Goal: Transaction & Acquisition: Subscribe to service/newsletter

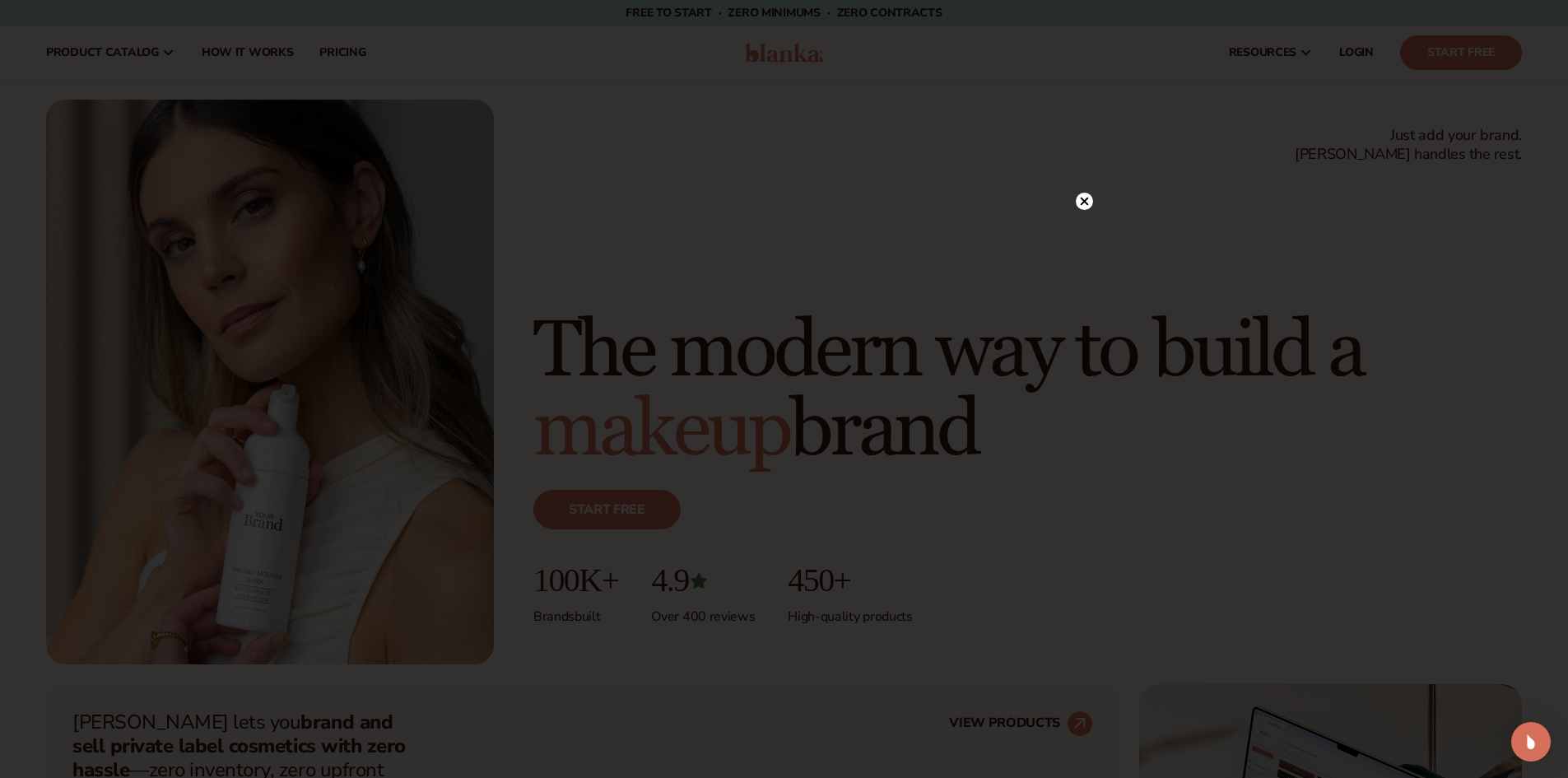
click at [1081, 204] on icon at bounding box center [1083, 201] width 8 height 8
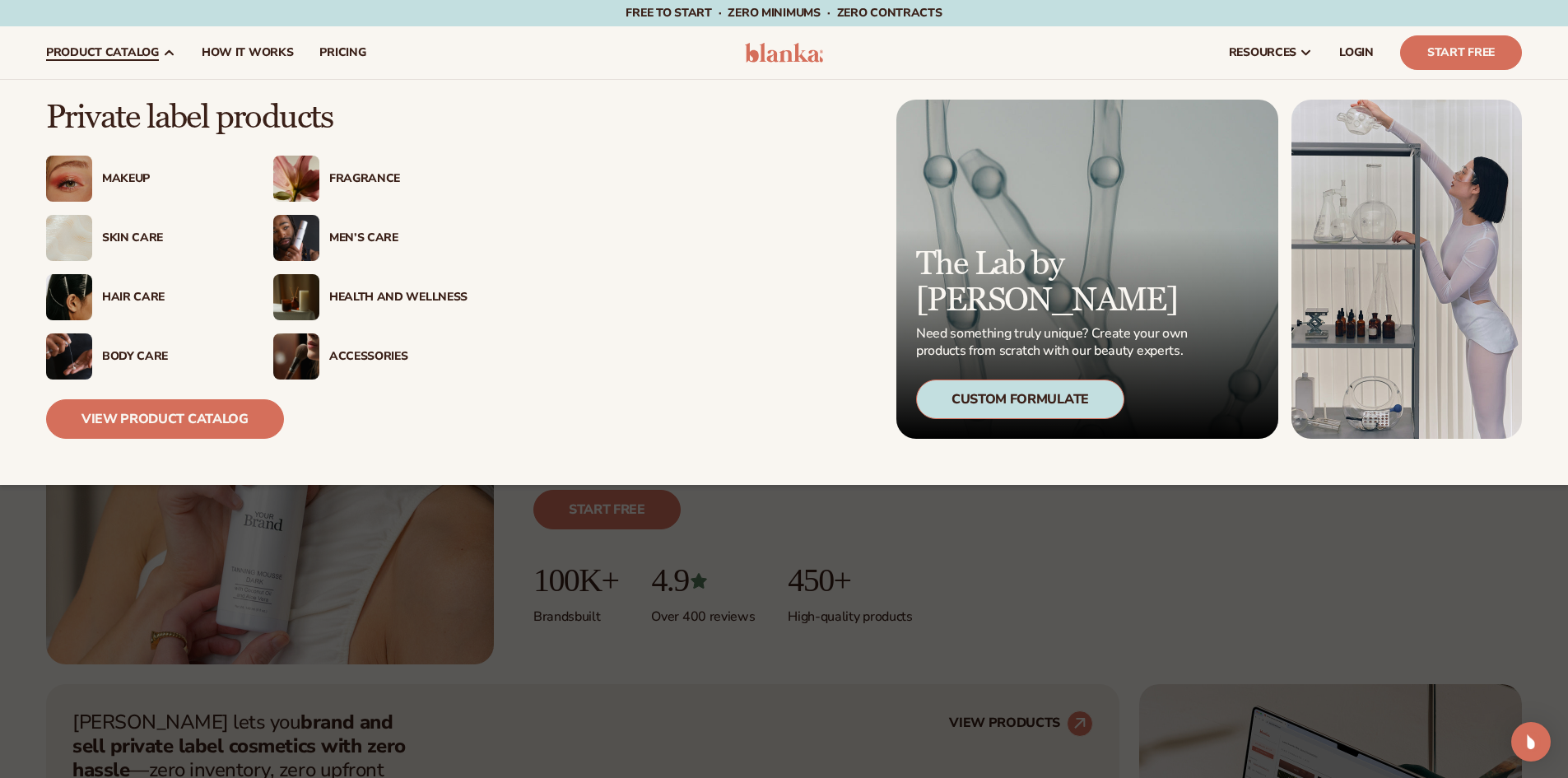
click at [116, 238] on div "Skin Care" at bounding box center [171, 238] width 138 height 14
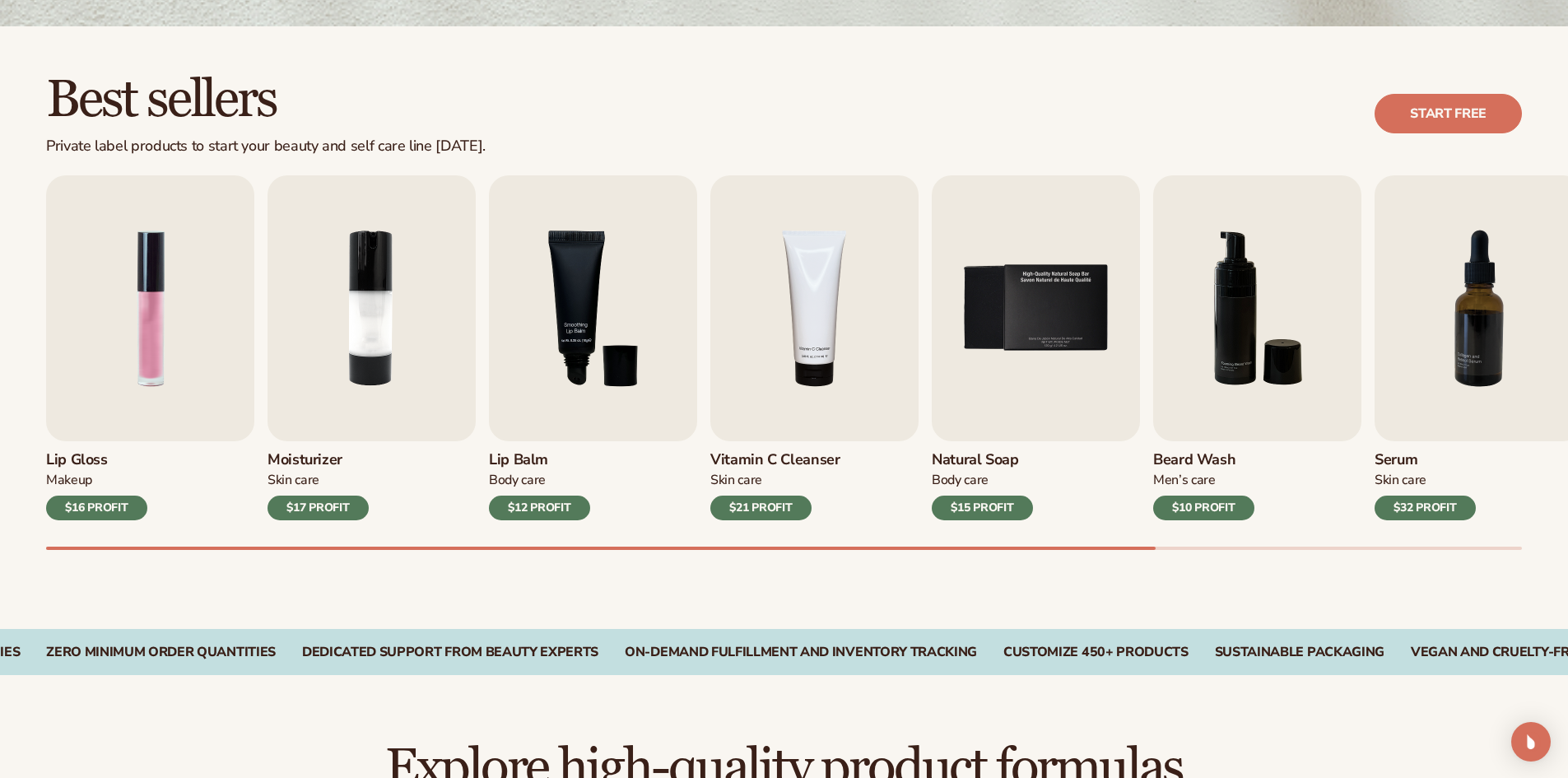
scroll to position [418, 0]
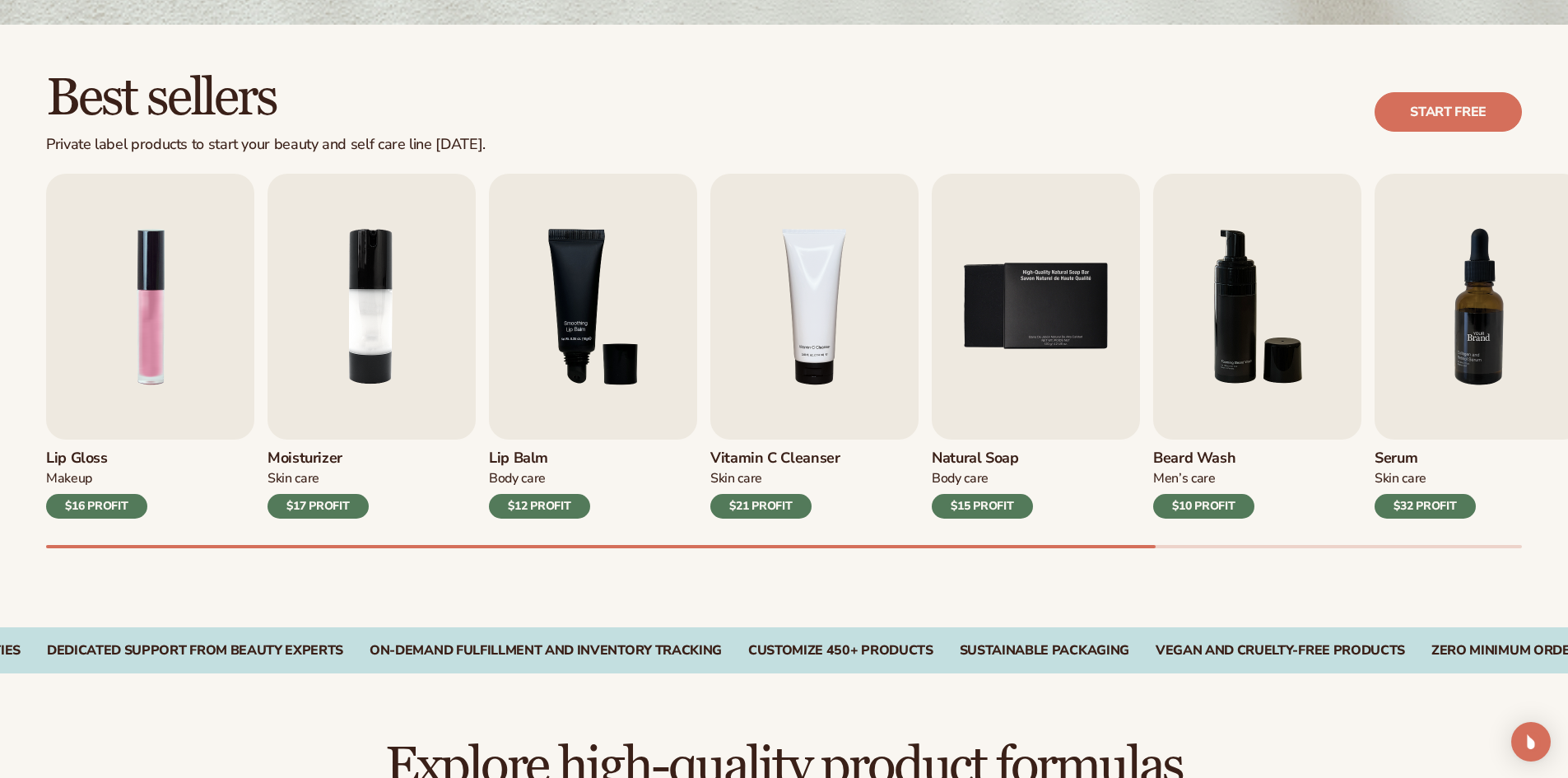
click at [1418, 405] on img "7 / 9" at bounding box center [1478, 307] width 208 height 266
click at [1395, 452] on h3 "Serum" at bounding box center [1425, 459] width 101 height 18
drag, startPoint x: 1265, startPoint y: 557, endPoint x: 1241, endPoint y: 618, distance: 65.6
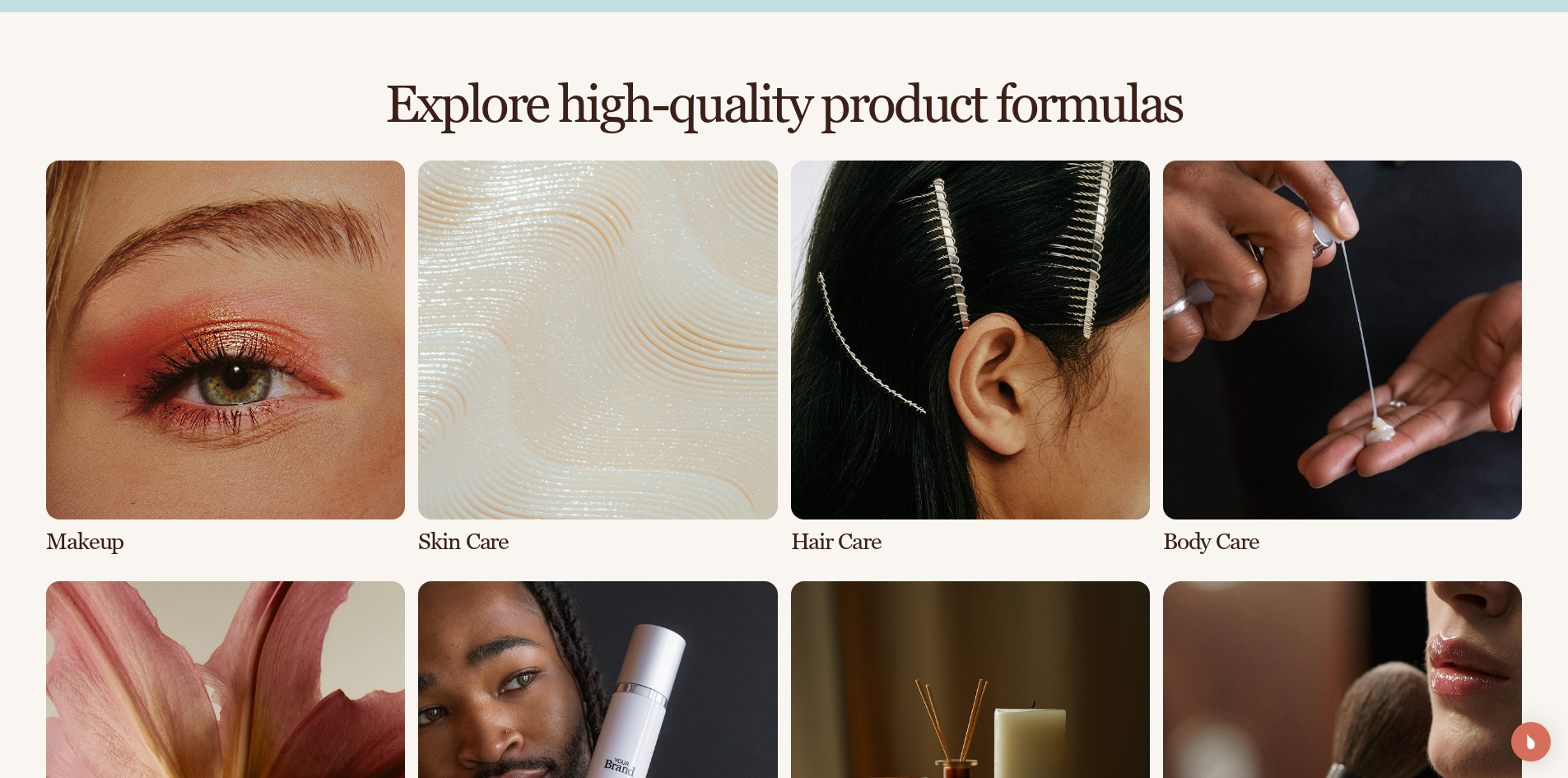
scroll to position [1087, 0]
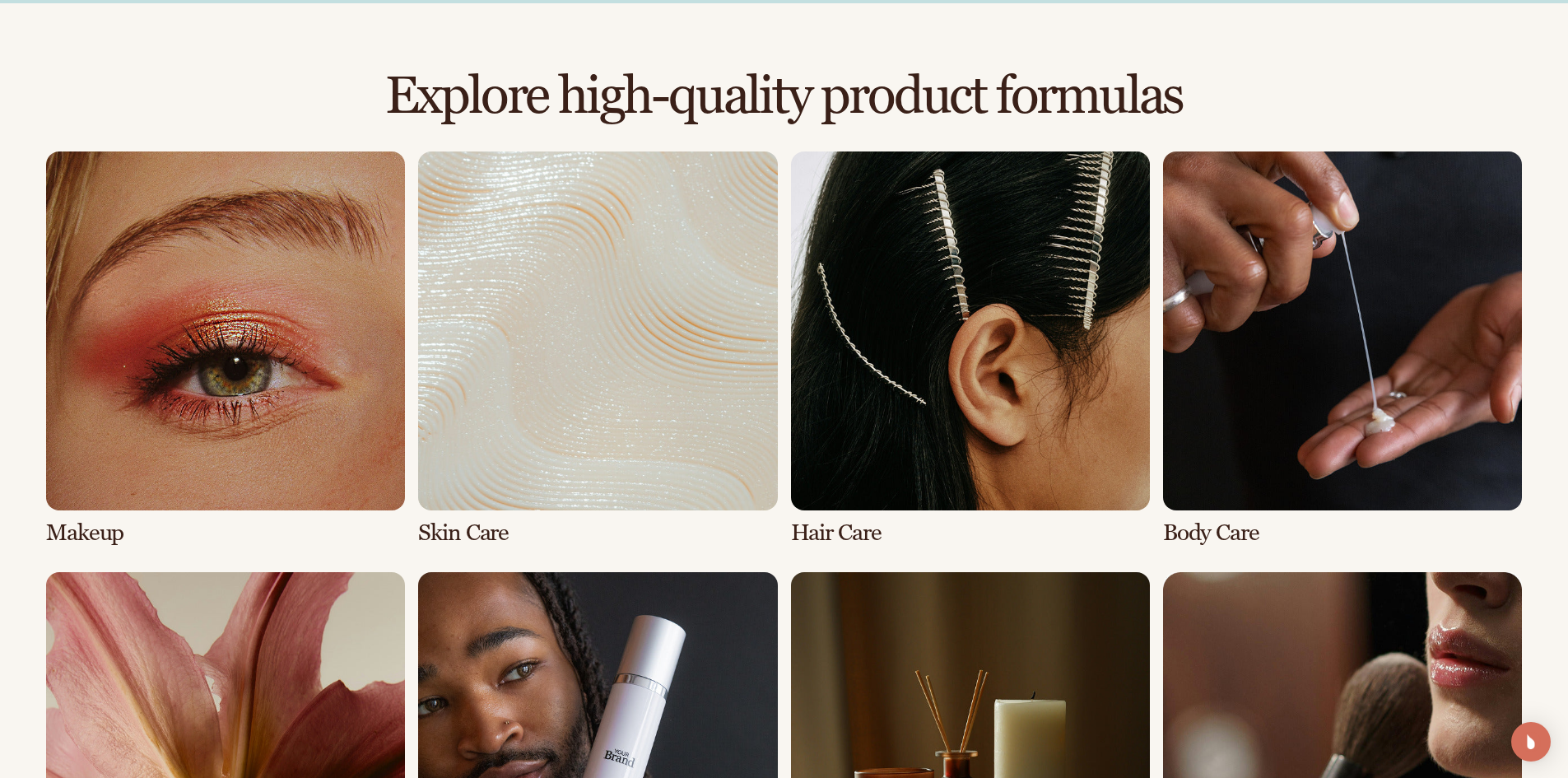
click at [624, 431] on link "2 / 8" at bounding box center [598, 349] width 358 height 394
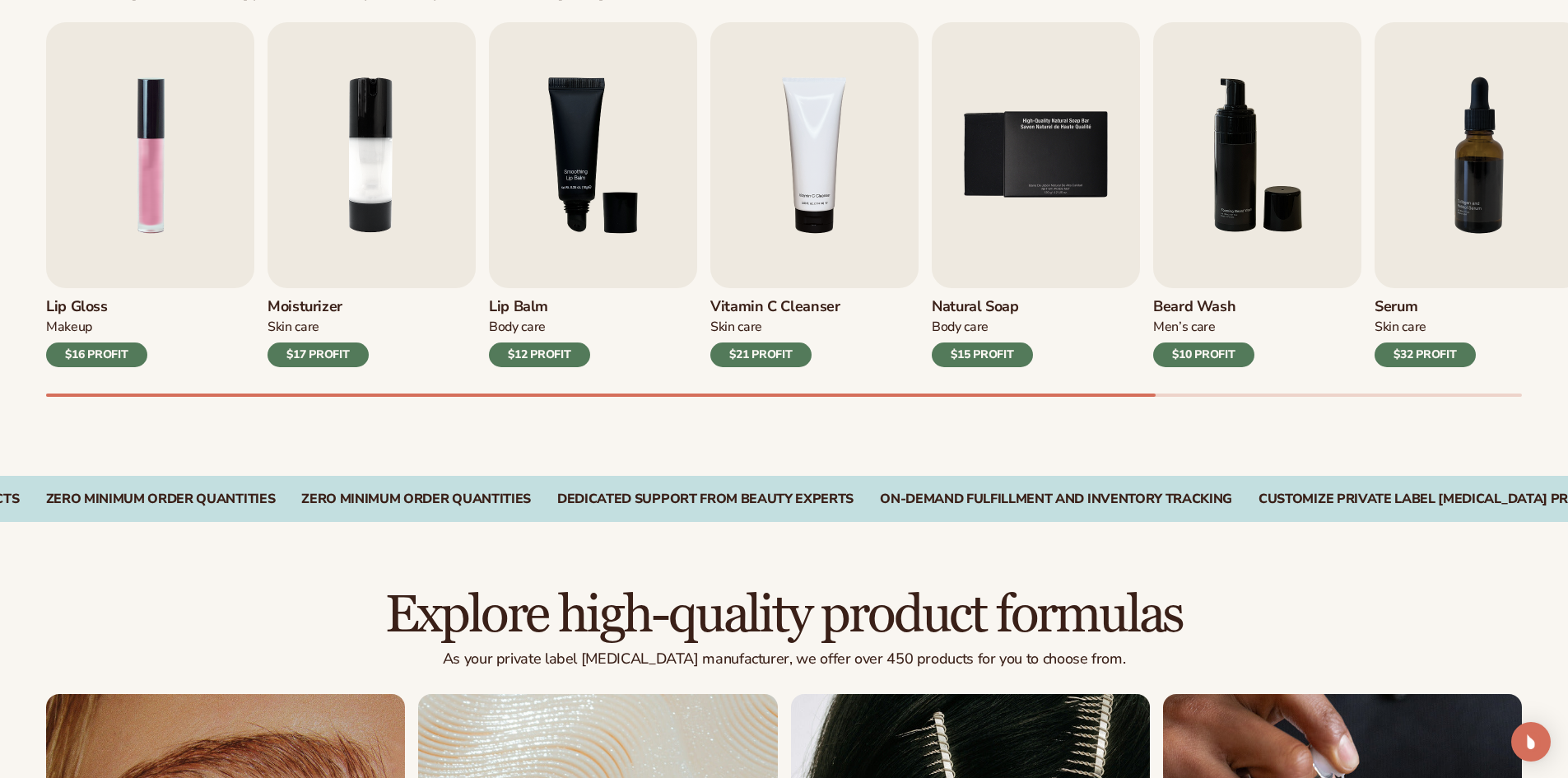
scroll to position [578, 0]
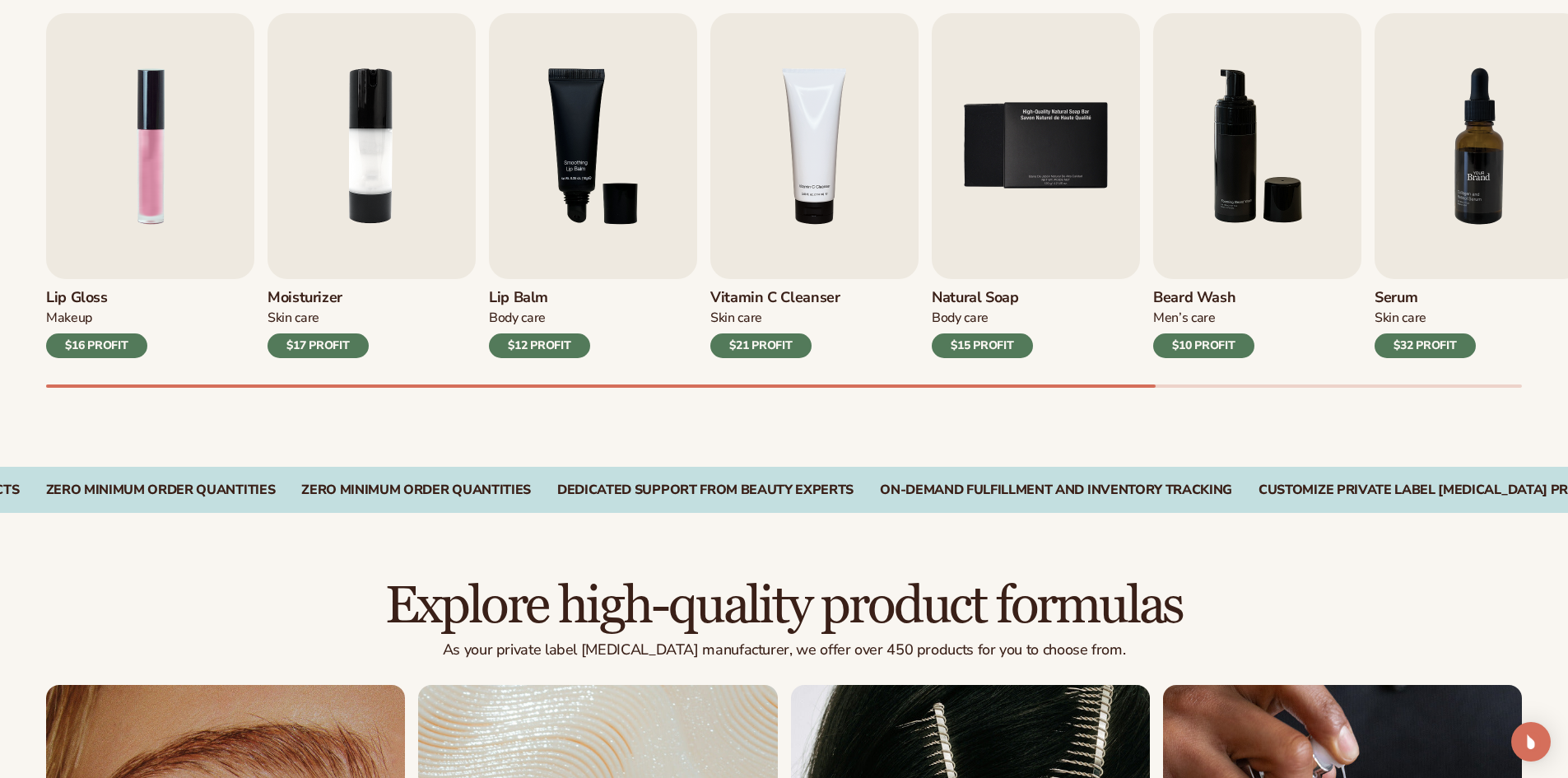
click at [1445, 187] on img "7 / 9" at bounding box center [1478, 146] width 208 height 266
click at [1486, 187] on img "7 / 9" at bounding box center [1478, 146] width 208 height 266
click at [1409, 300] on h3 "Serum" at bounding box center [1425, 298] width 101 height 18
click at [1409, 336] on div "$32 PROFIT" at bounding box center [1425, 346] width 101 height 25
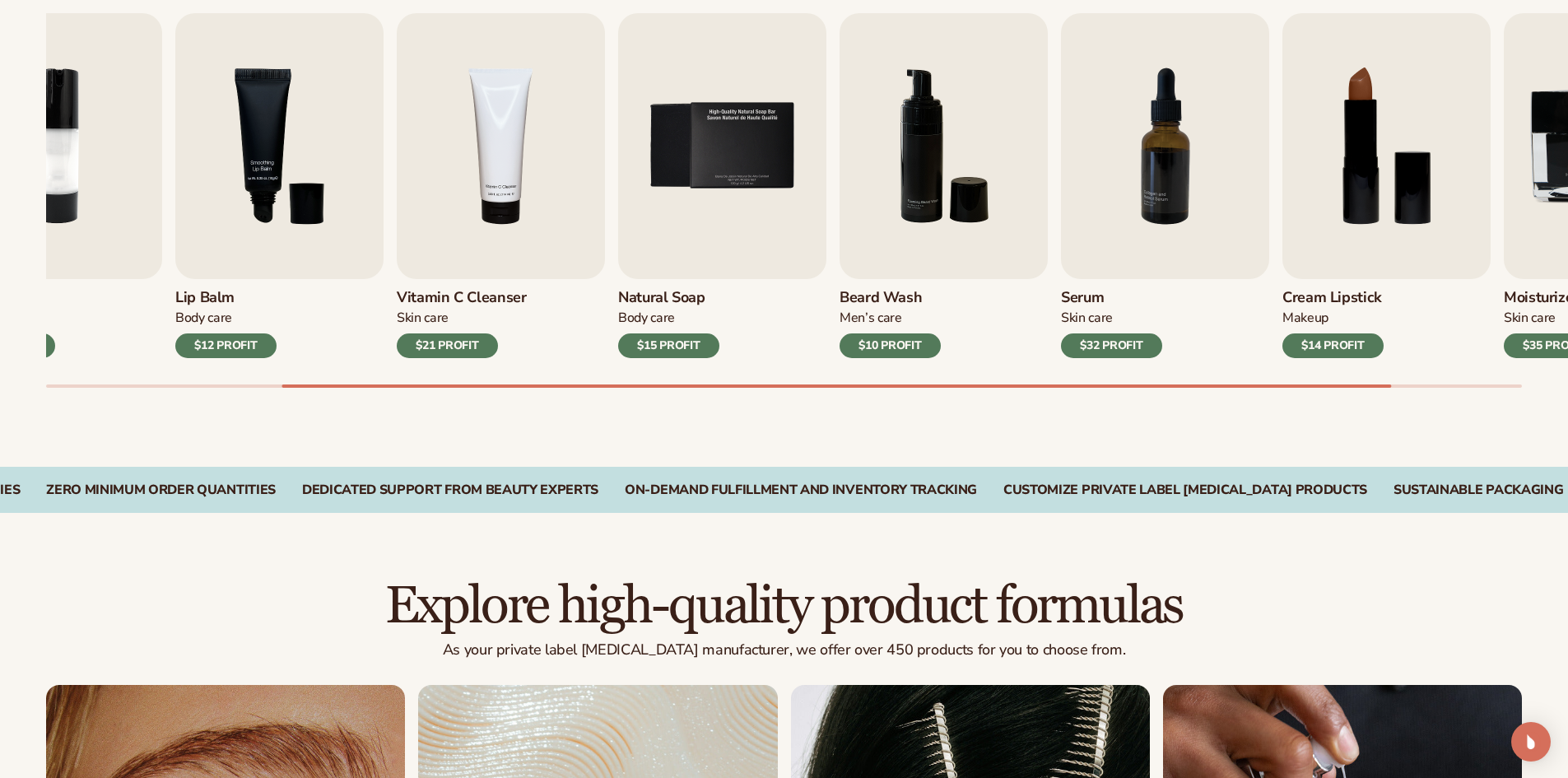
click at [1061, 354] on div "$32 PROFIT" at bounding box center [1111, 346] width 101 height 25
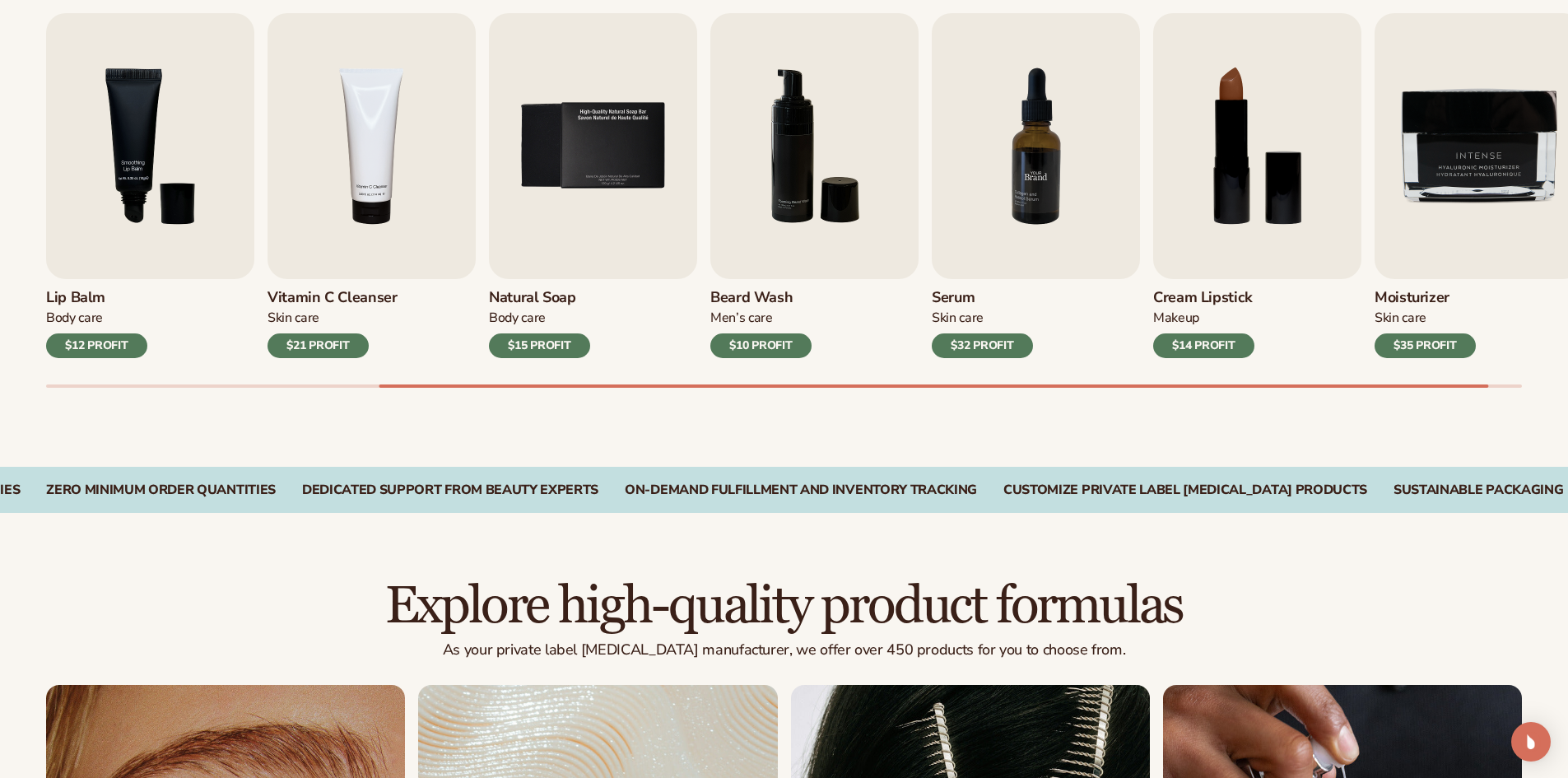
click at [1035, 193] on img "7 / 9" at bounding box center [1036, 146] width 208 height 266
click at [1043, 166] on img "7 / 9" at bounding box center [1036, 146] width 208 height 266
click at [1040, 155] on img "7 / 9" at bounding box center [1036, 146] width 208 height 266
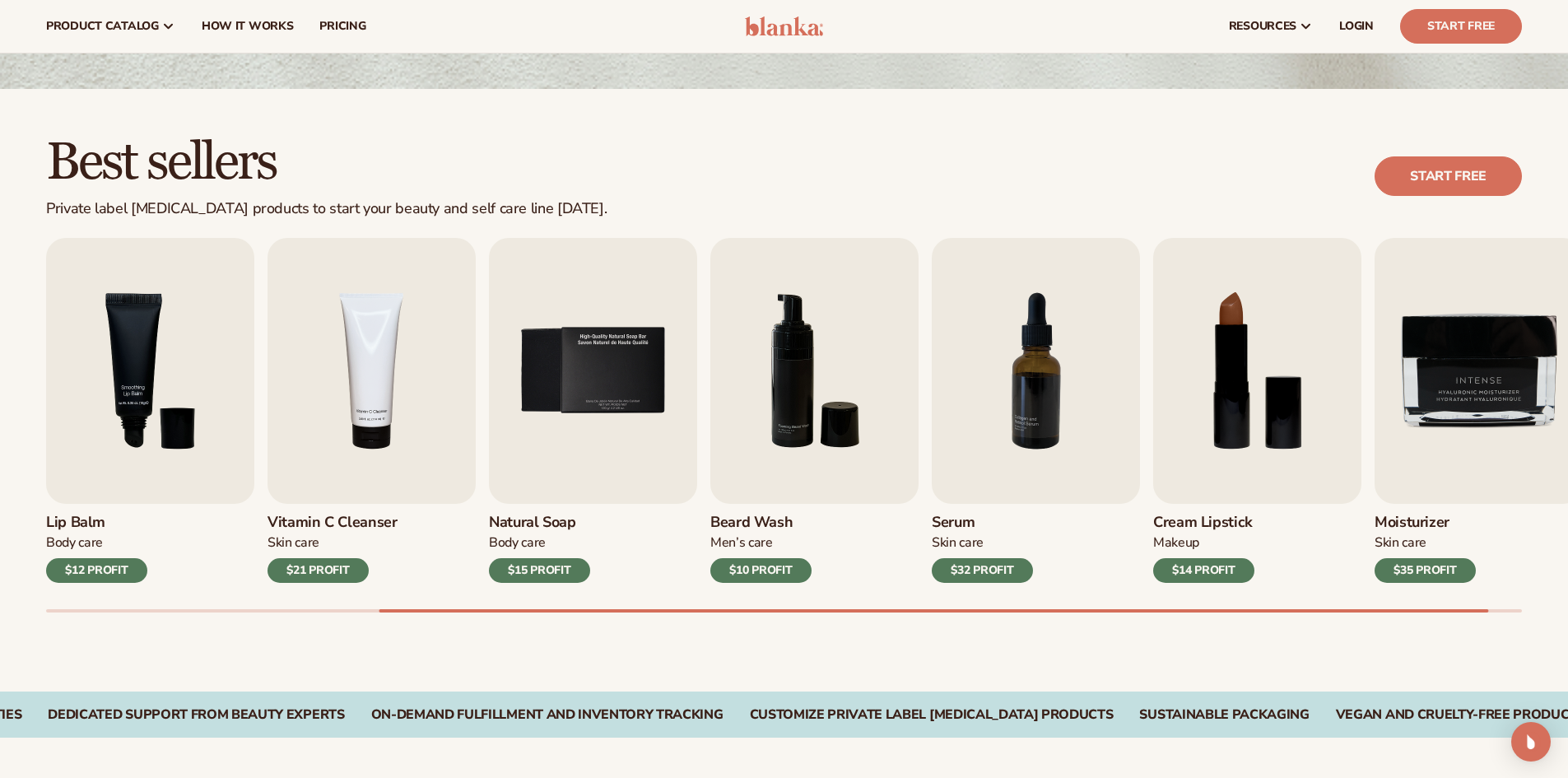
scroll to position [316, 0]
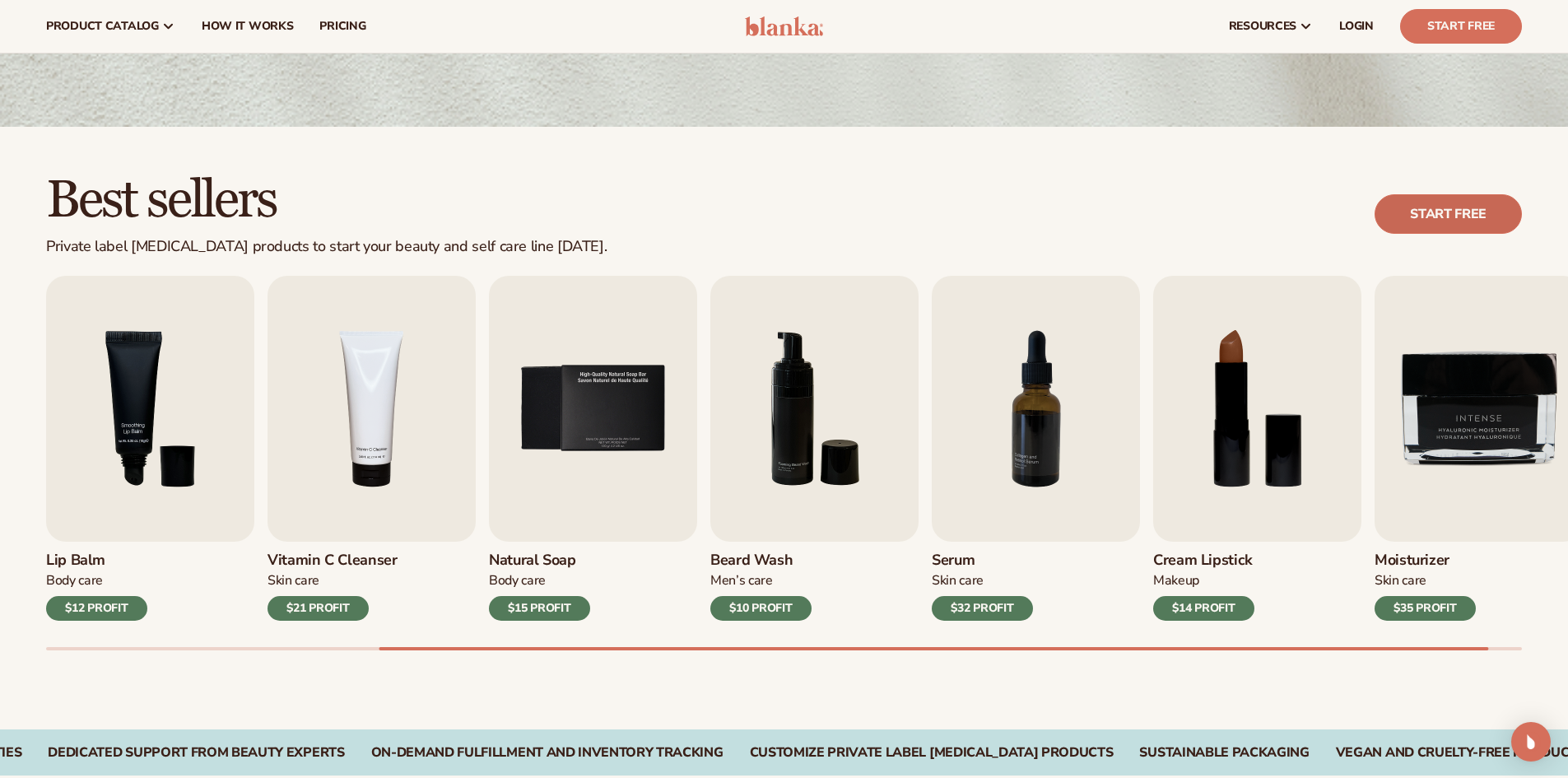
click at [1397, 212] on link "Start free" at bounding box center [1448, 214] width 147 height 39
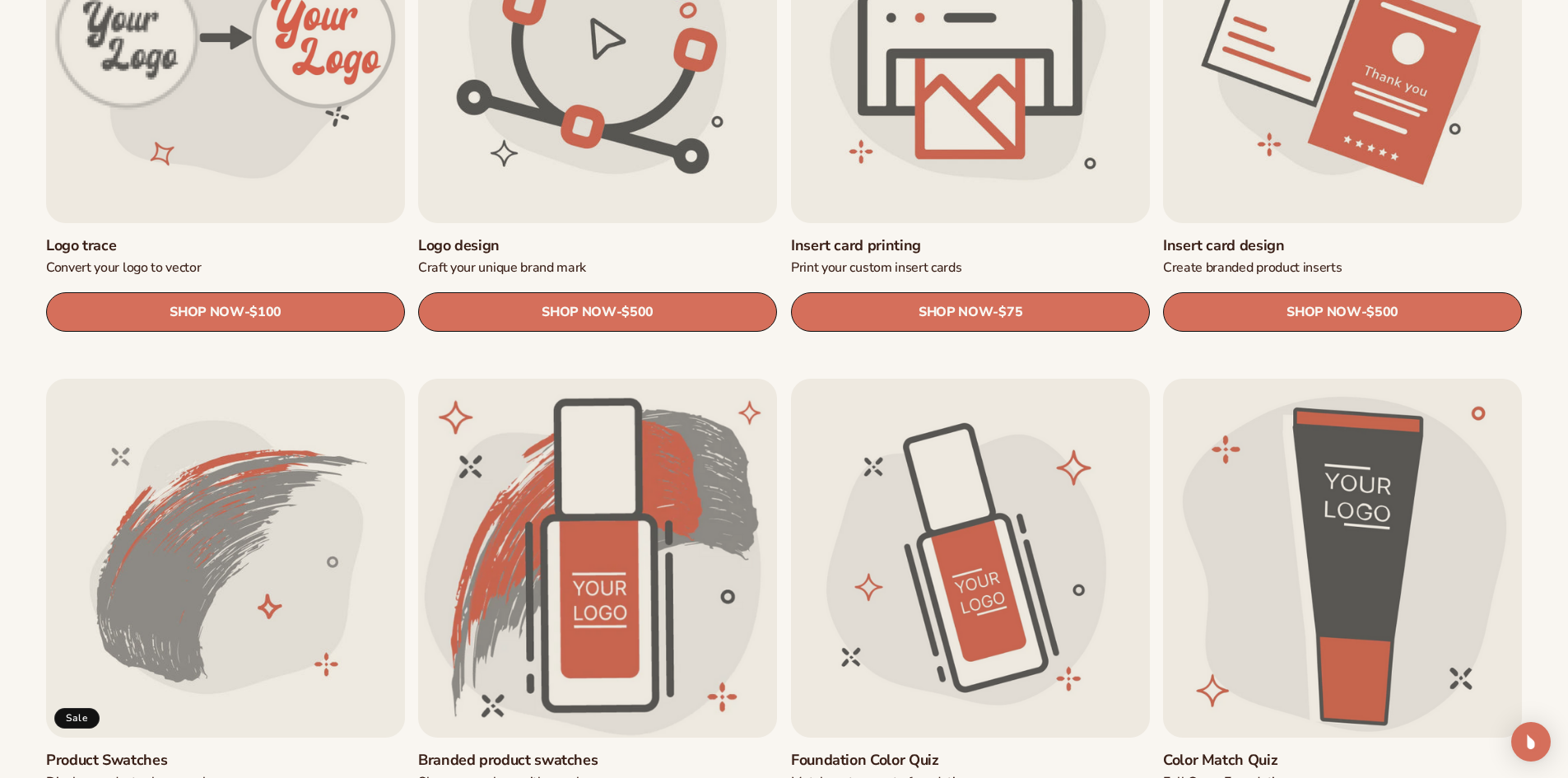
scroll to position [756, 0]
